Goal: Find specific page/section: Find specific page/section

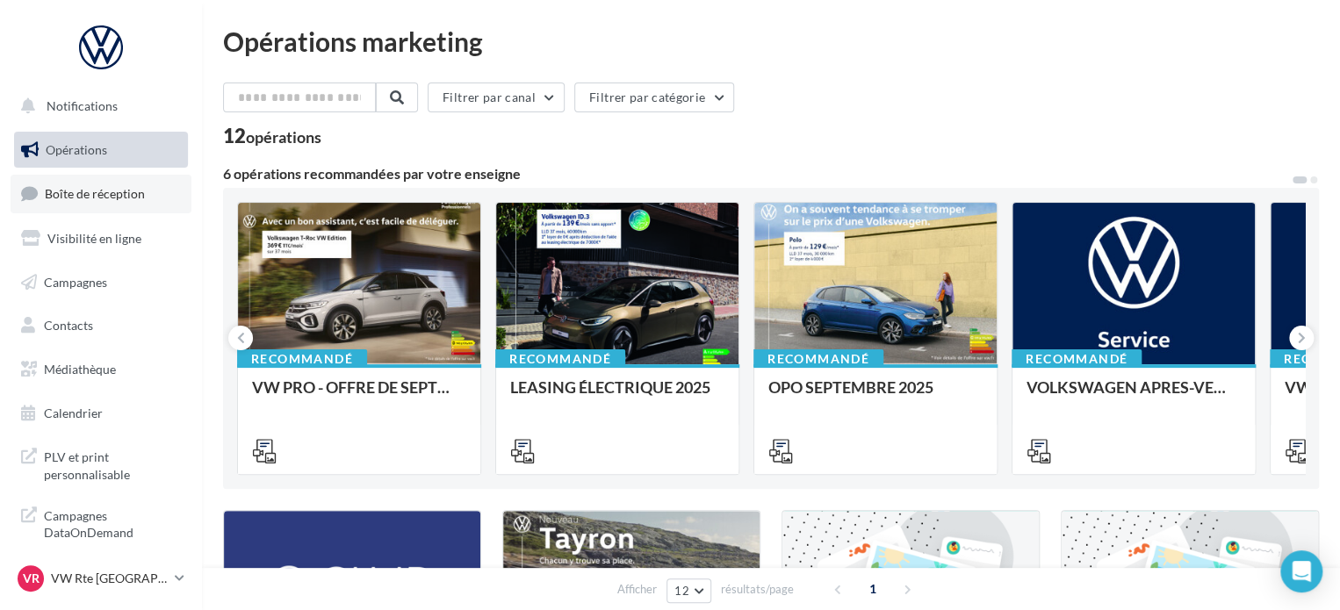
click at [102, 203] on link "Boîte de réception" at bounding box center [101, 194] width 181 height 38
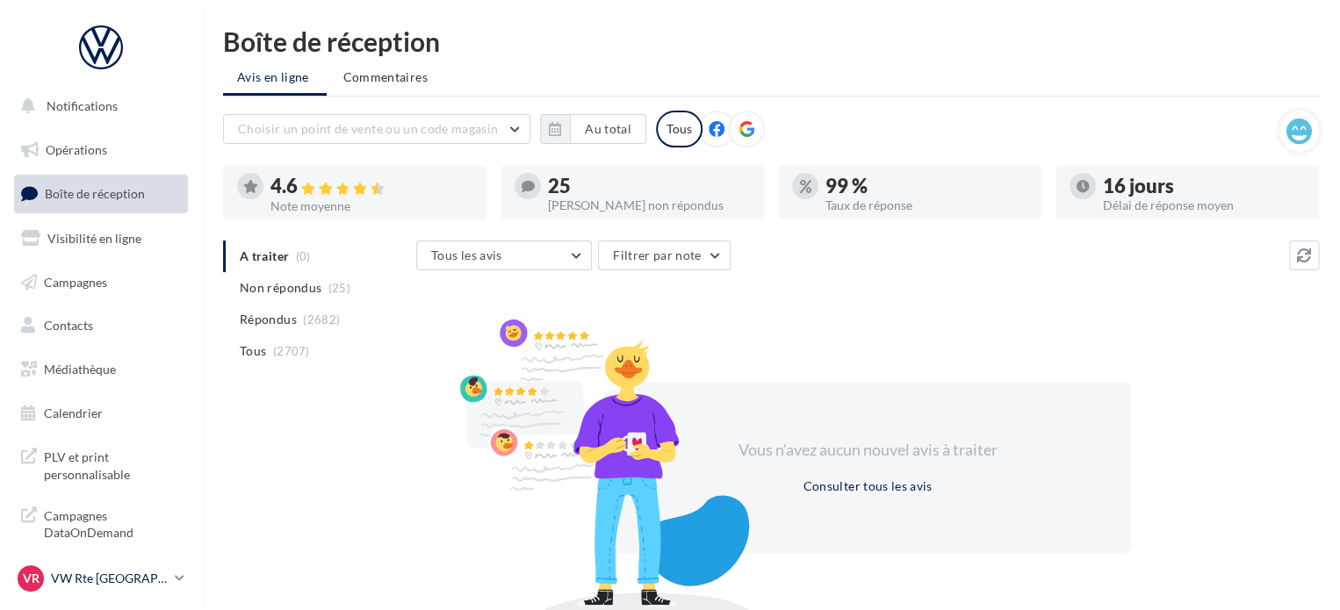
click at [95, 577] on p "VW Rte [GEOGRAPHIC_DATA]" at bounding box center [109, 579] width 117 height 18
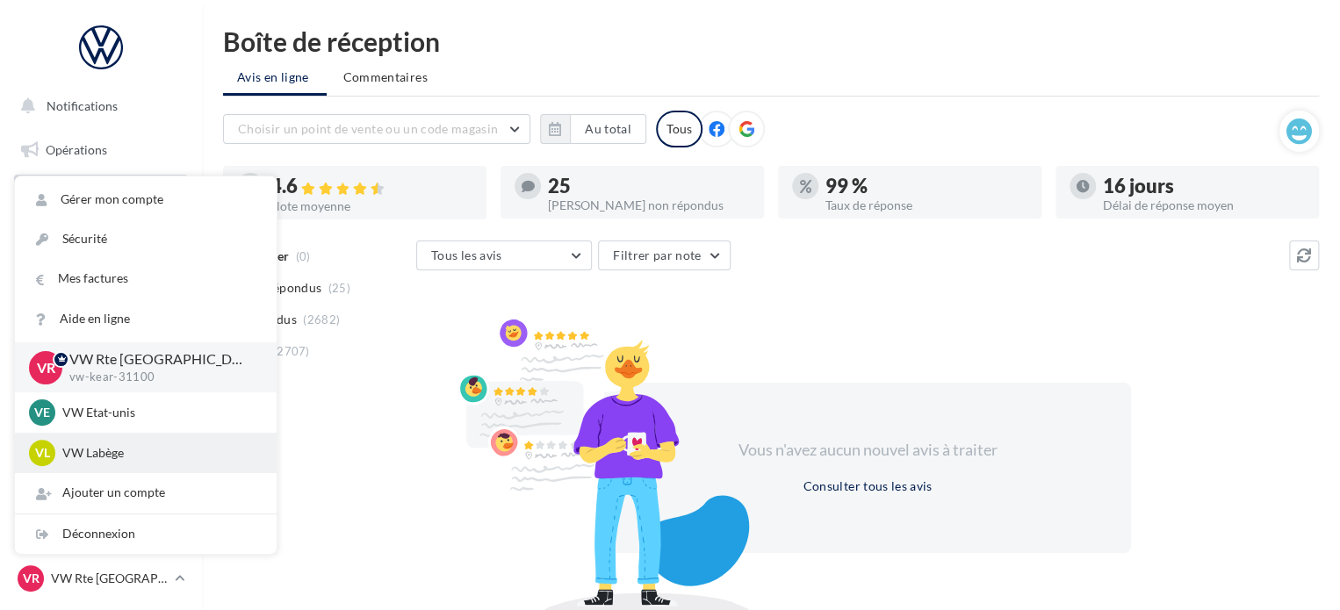
click at [112, 458] on p "VW Labège" at bounding box center [158, 453] width 193 height 18
